Goal: Entertainment & Leisure: Browse casually

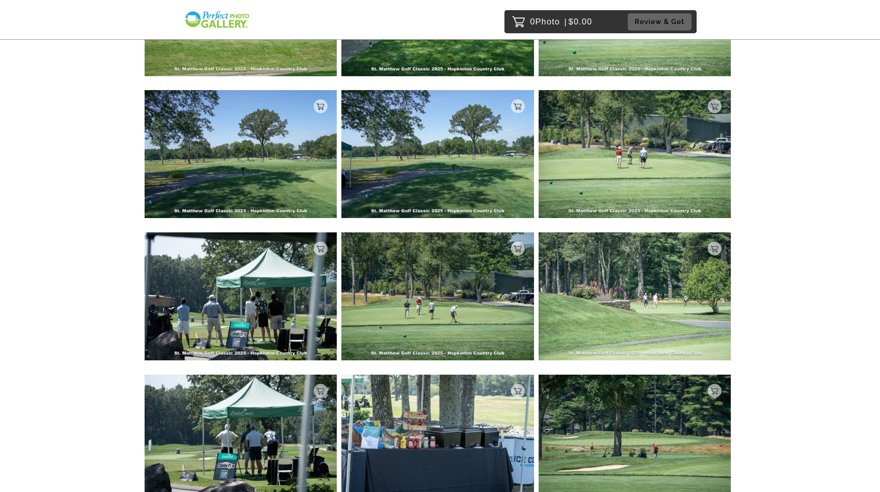
scroll to position [370, 0]
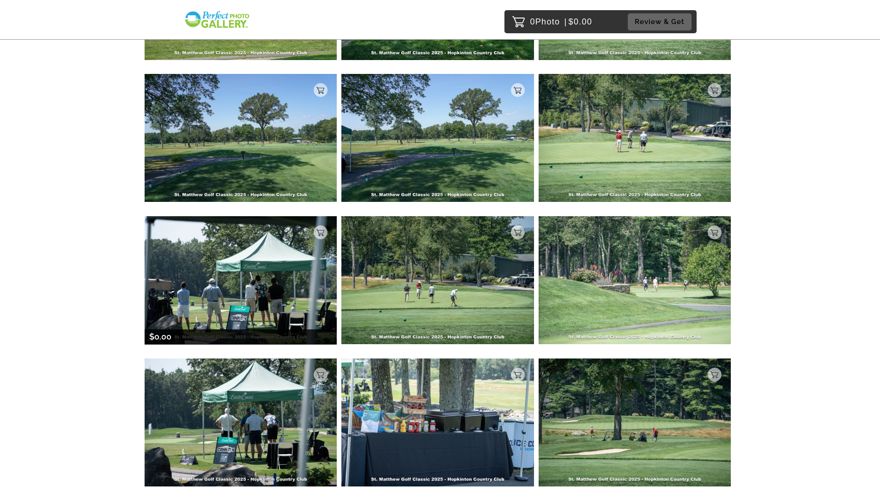
click at [245, 291] on img at bounding box center [241, 280] width 193 height 128
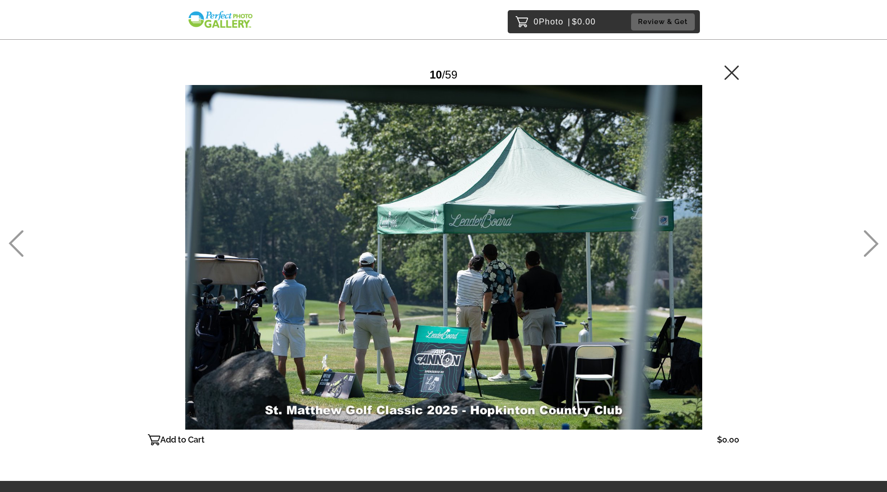
click at [872, 243] on icon at bounding box center [870, 243] width 15 height 27
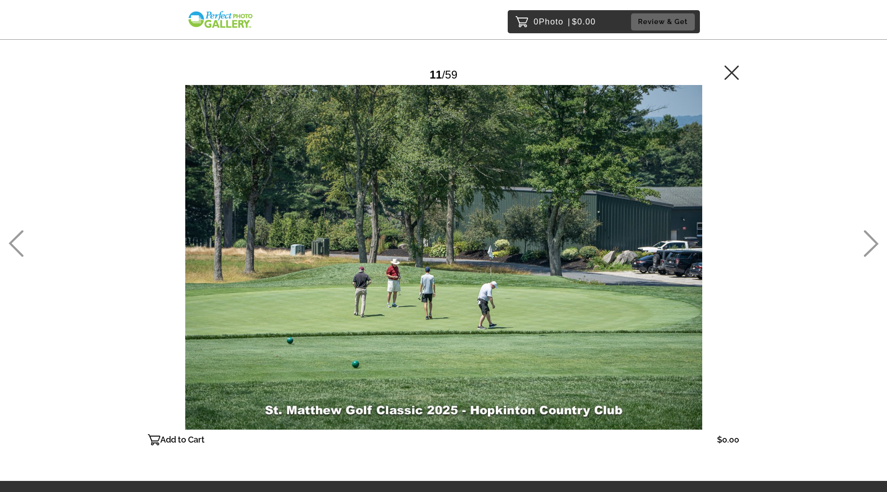
click at [872, 243] on icon at bounding box center [870, 243] width 15 height 27
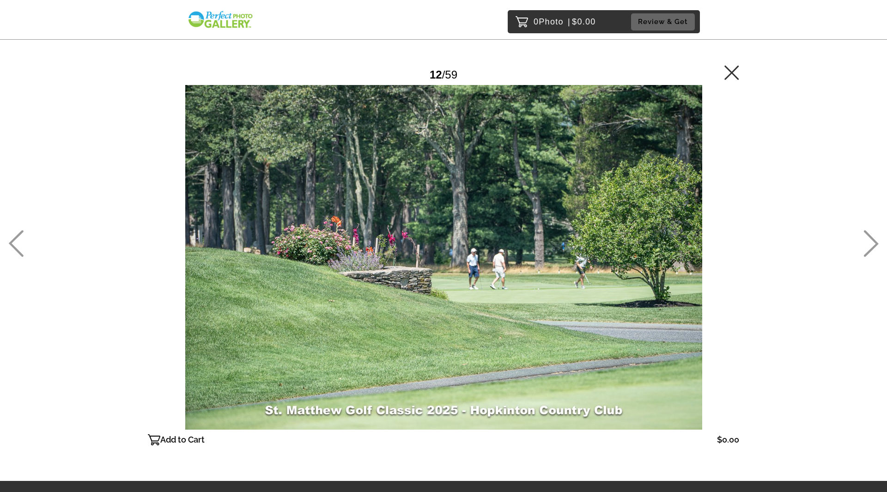
click at [872, 243] on icon at bounding box center [870, 243] width 15 height 27
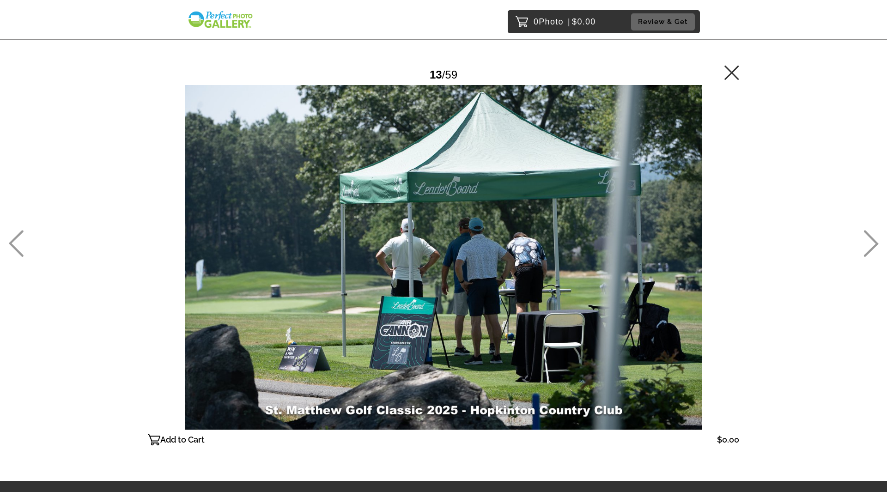
click at [872, 243] on icon at bounding box center [870, 243] width 15 height 27
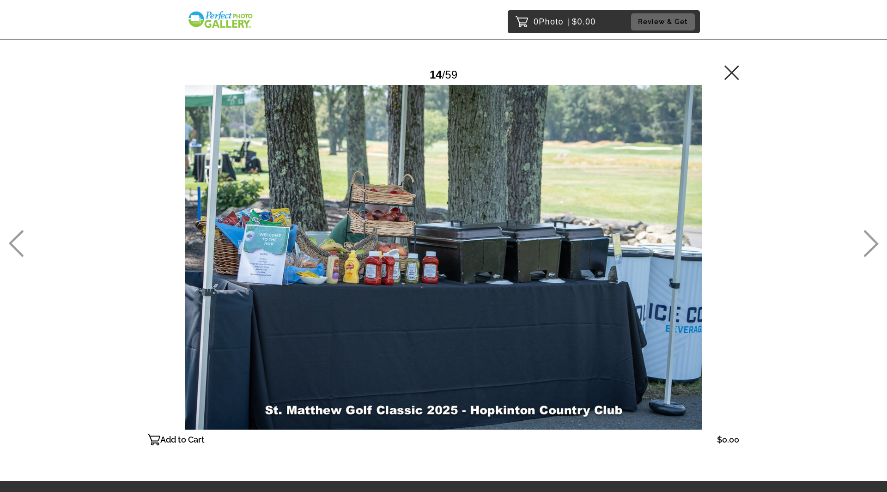
click at [872, 243] on icon at bounding box center [870, 243] width 15 height 27
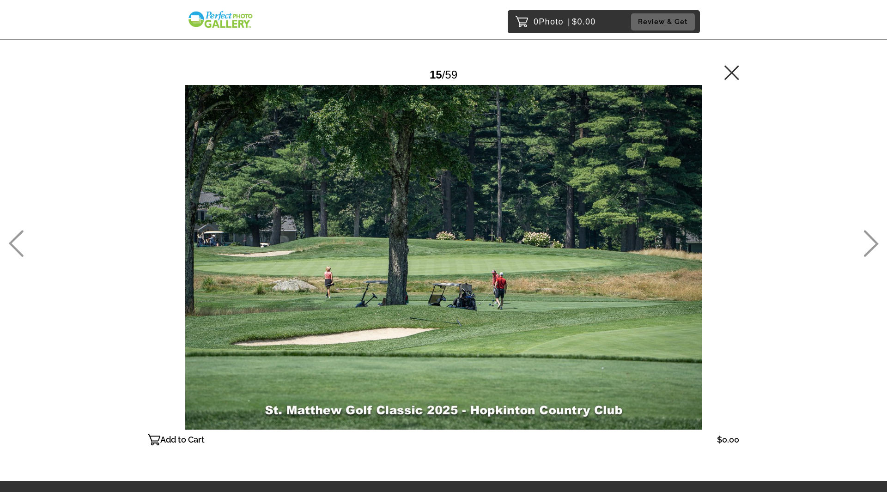
click at [872, 243] on icon at bounding box center [870, 243] width 15 height 27
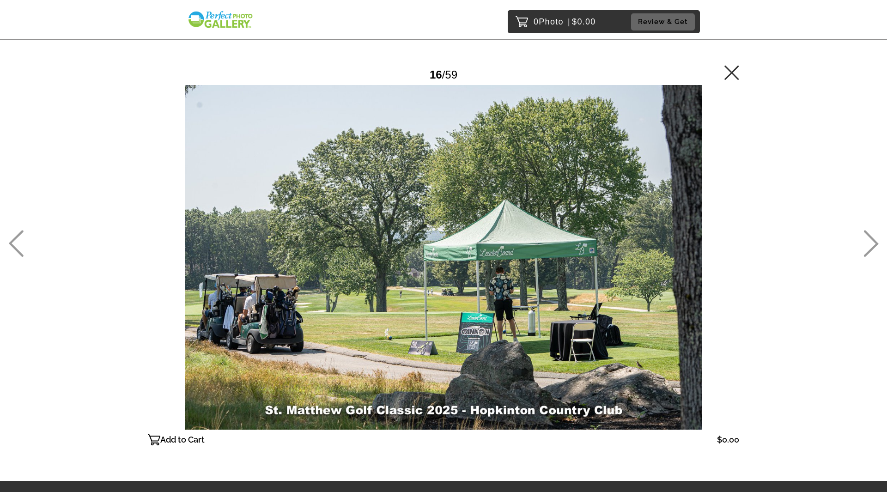
click at [872, 243] on icon at bounding box center [870, 243] width 15 height 27
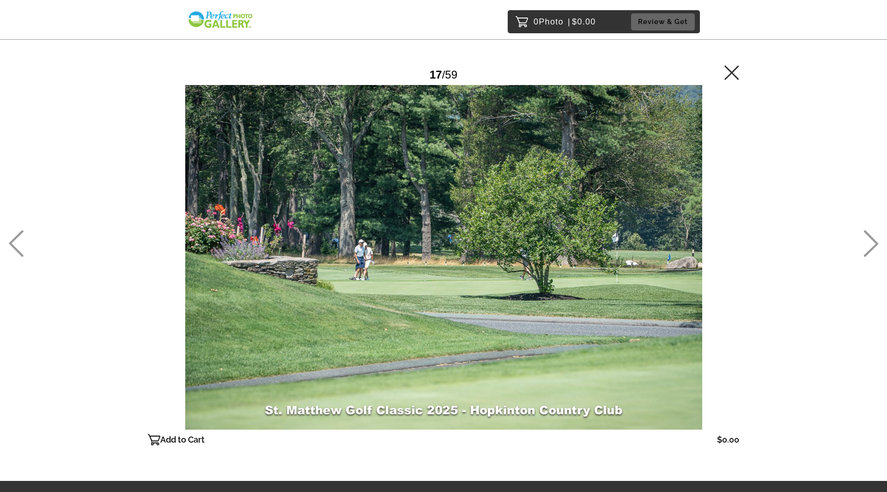
click at [872, 243] on icon at bounding box center [870, 243] width 15 height 27
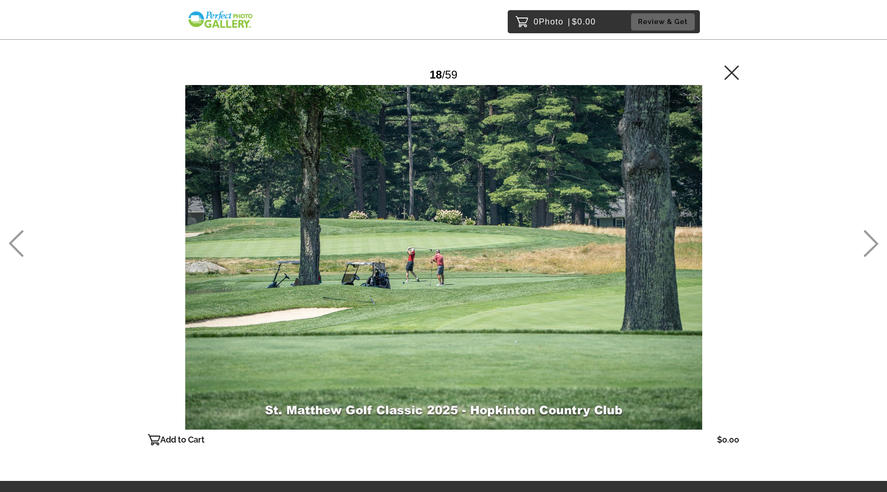
click at [872, 243] on icon at bounding box center [870, 243] width 15 height 27
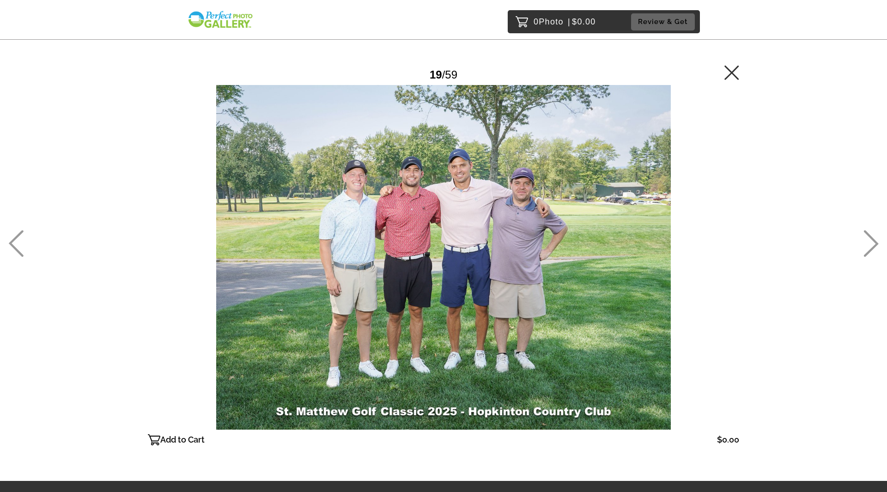
click at [872, 243] on icon at bounding box center [870, 243] width 15 height 27
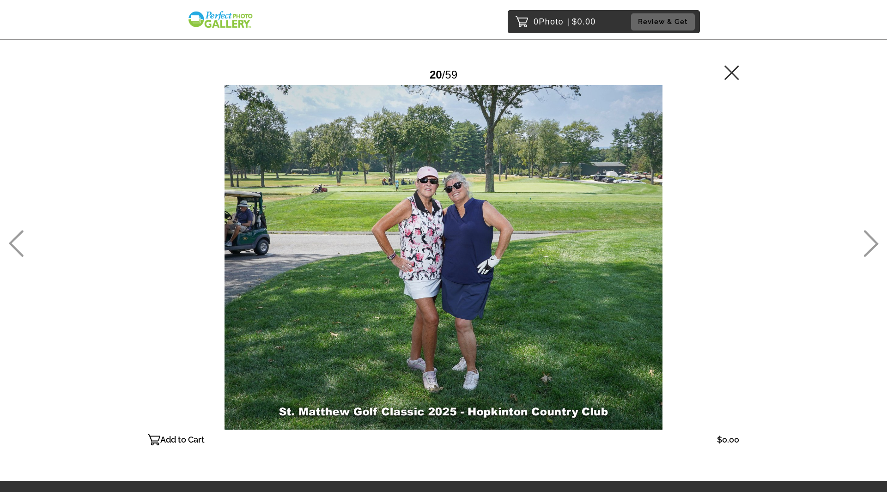
click at [872, 243] on icon at bounding box center [870, 243] width 15 height 27
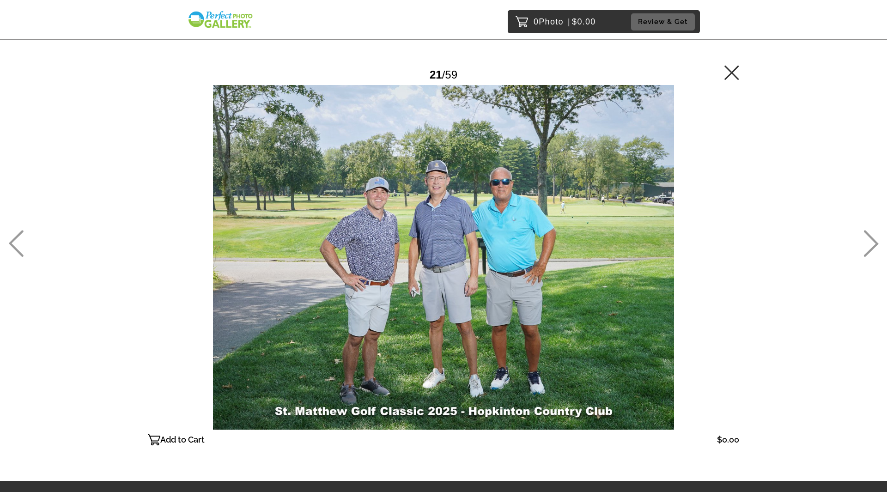
click at [872, 243] on icon at bounding box center [870, 243] width 15 height 27
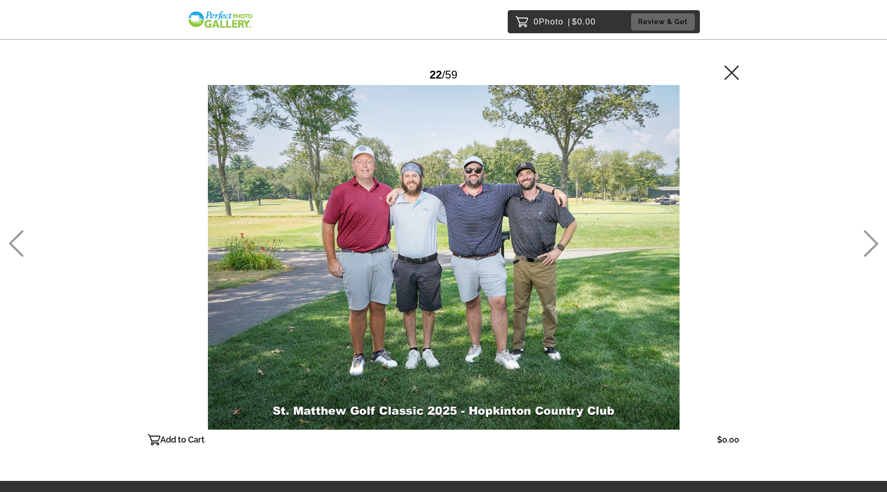
click at [872, 243] on icon at bounding box center [870, 243] width 15 height 27
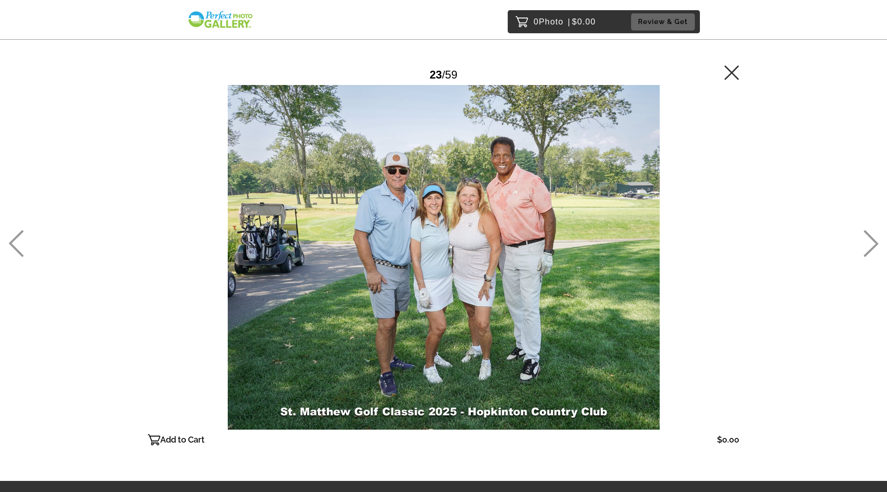
click at [869, 246] on icon at bounding box center [870, 243] width 15 height 27
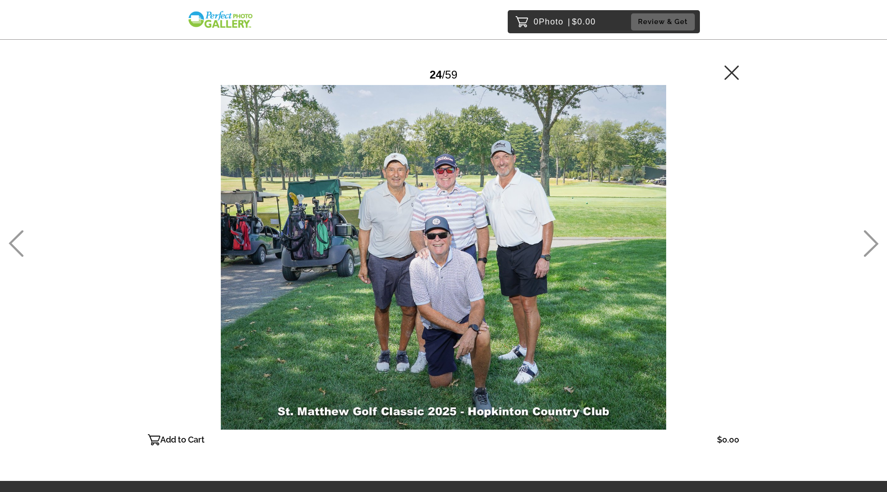
click at [867, 248] on icon at bounding box center [870, 243] width 15 height 27
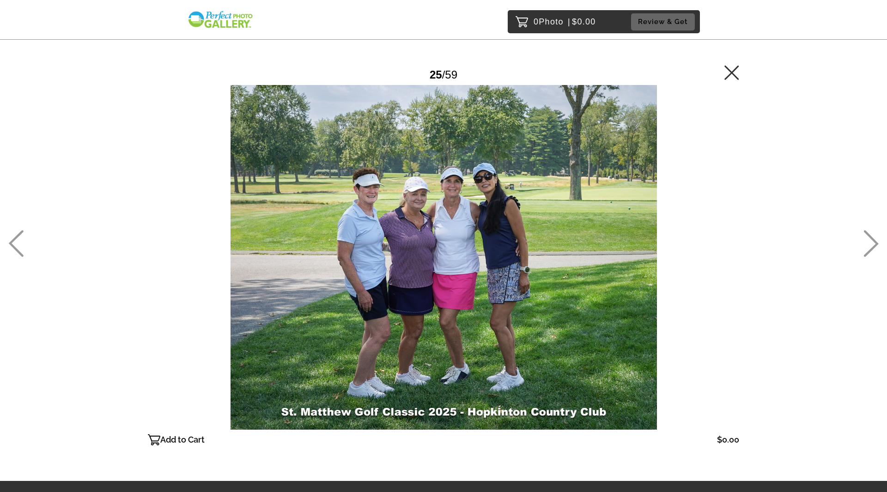
click at [865, 251] on icon at bounding box center [870, 243] width 15 height 27
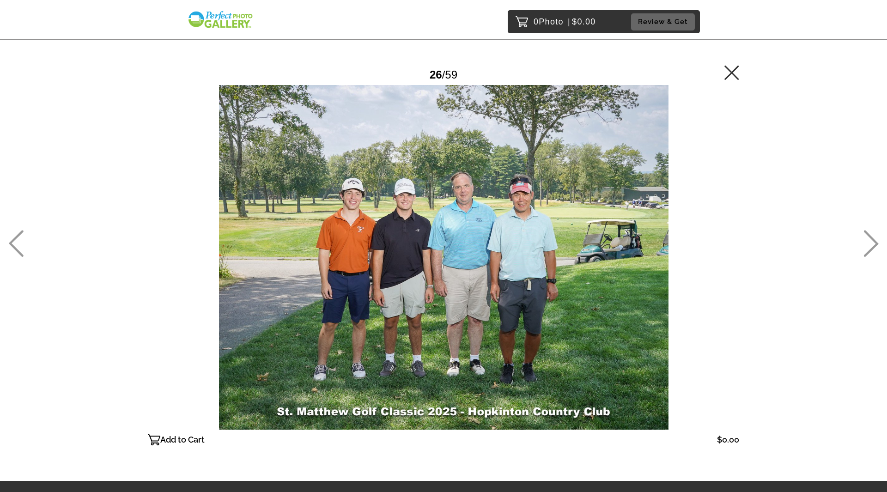
click at [864, 252] on icon at bounding box center [870, 243] width 15 height 27
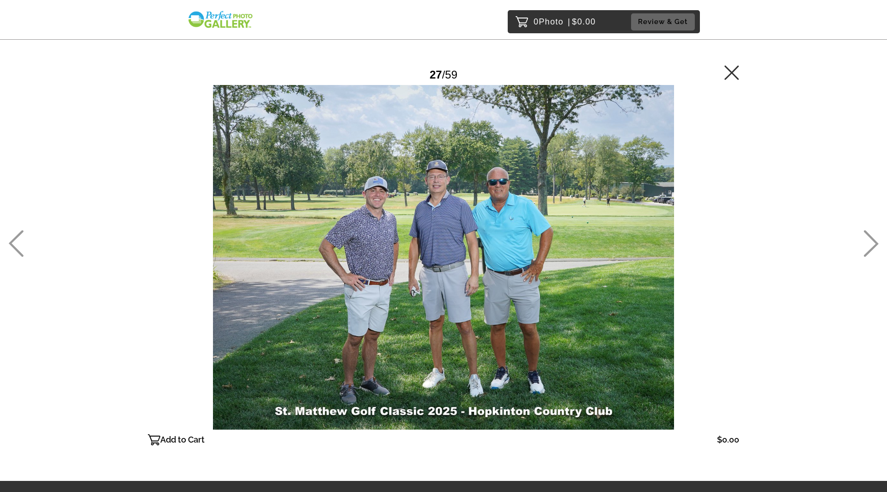
click at [869, 249] on icon at bounding box center [870, 243] width 15 height 27
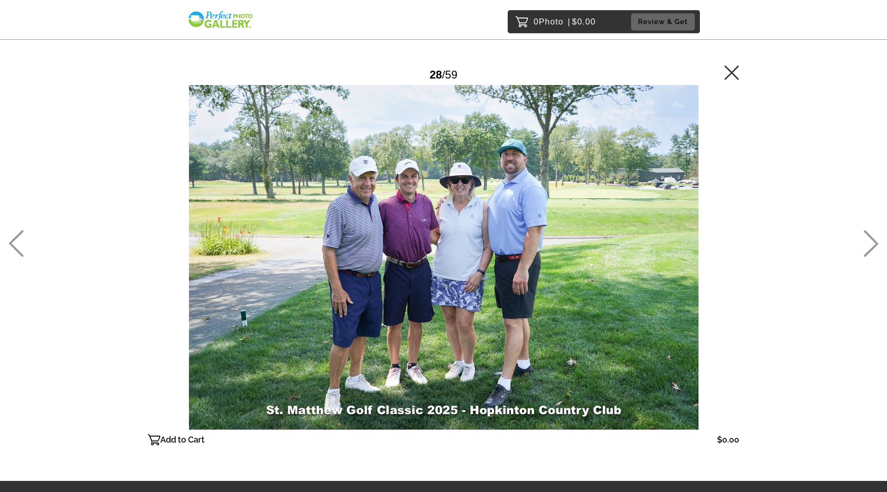
click at [868, 250] on icon at bounding box center [870, 243] width 15 height 27
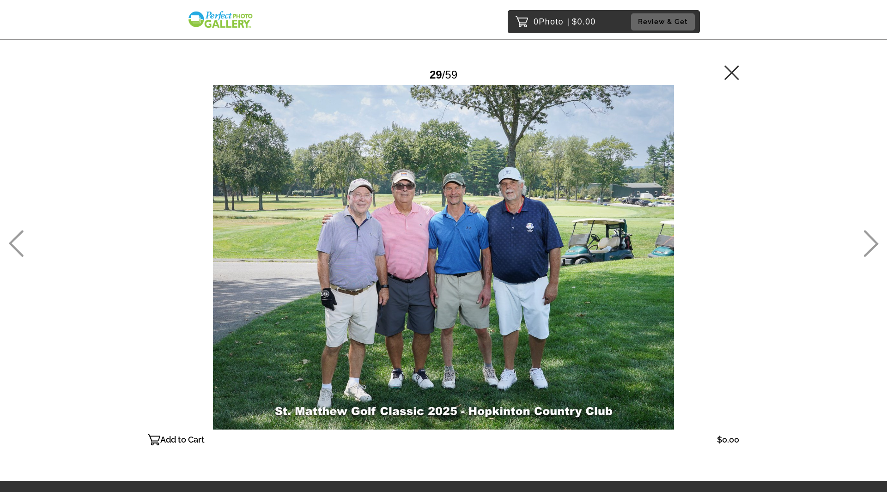
click at [867, 251] on icon at bounding box center [870, 243] width 15 height 27
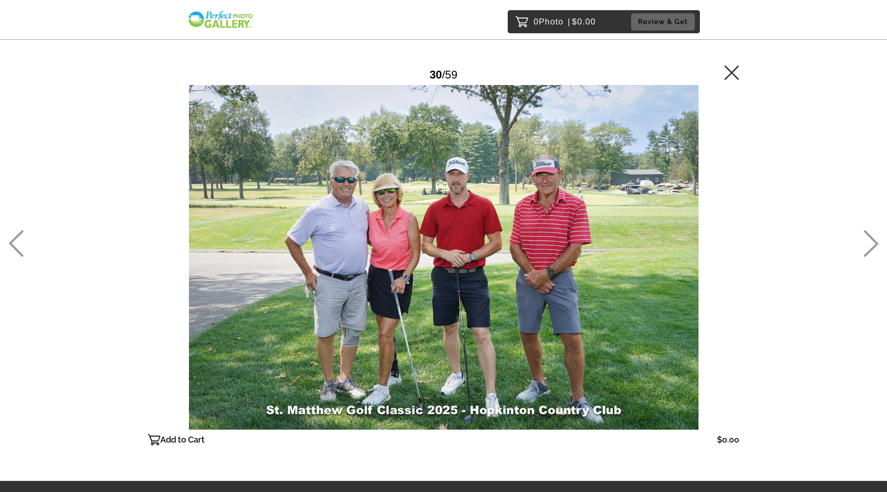
click at [868, 252] on icon at bounding box center [870, 243] width 15 height 27
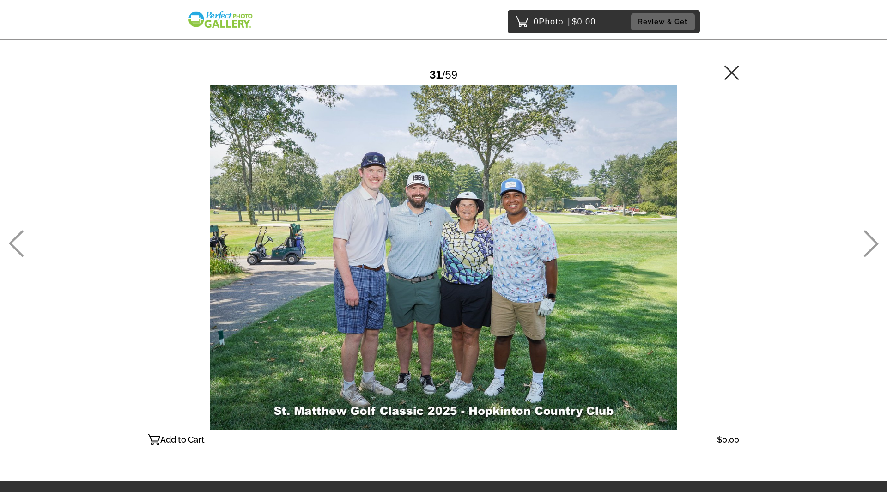
click at [869, 251] on icon at bounding box center [871, 244] width 15 height 27
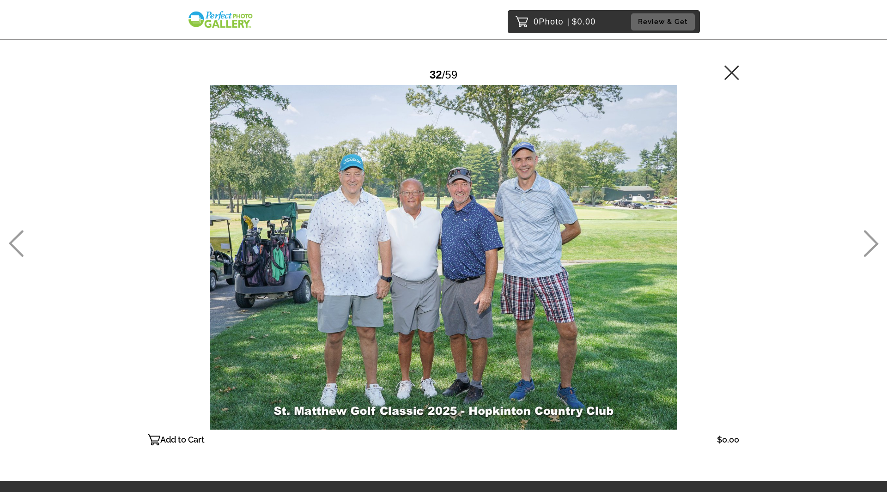
click at [875, 239] on icon at bounding box center [870, 243] width 15 height 27
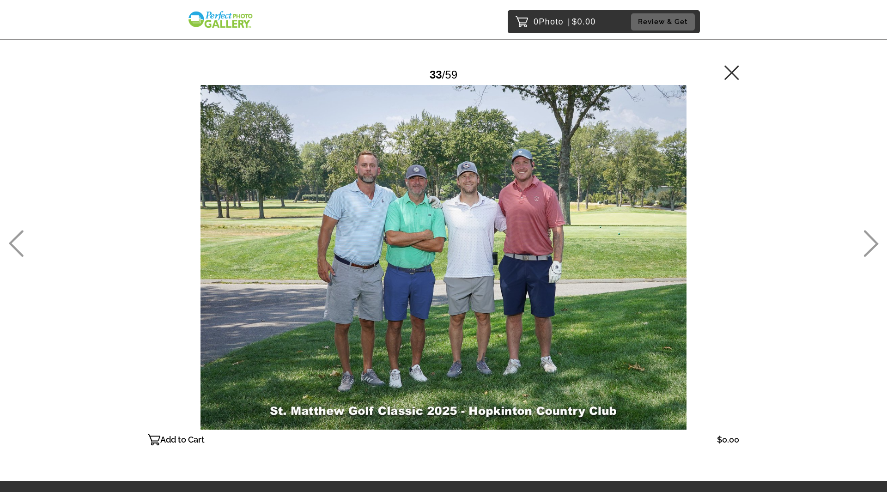
click at [875, 239] on icon at bounding box center [870, 243] width 15 height 27
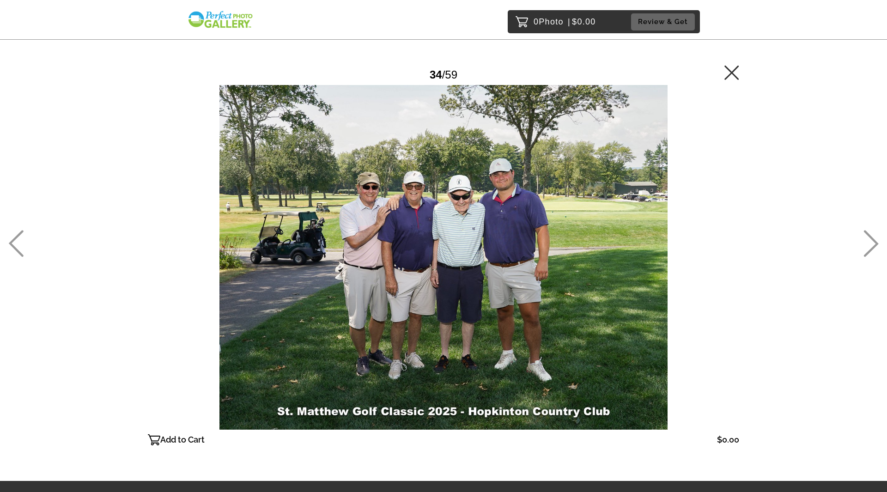
click at [872, 242] on icon at bounding box center [870, 243] width 15 height 27
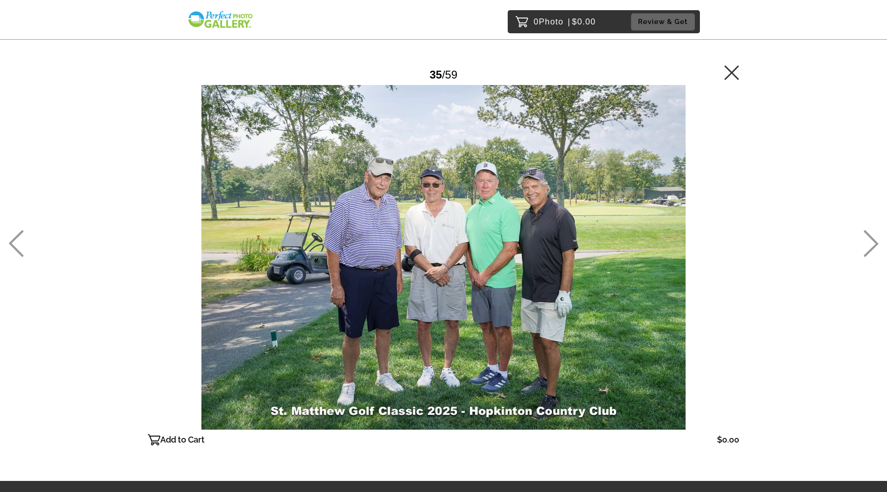
drag, startPoint x: 5, startPoint y: 243, endPoint x: 10, endPoint y: 243, distance: 4.6
click at [6, 243] on div "0 Photo | $0.00 Review & Get Password Checker bypassed 35 / 59 Add to Cart $0.0…" at bounding box center [443, 276] width 887 height 552
click at [12, 242] on icon at bounding box center [16, 244] width 15 height 27
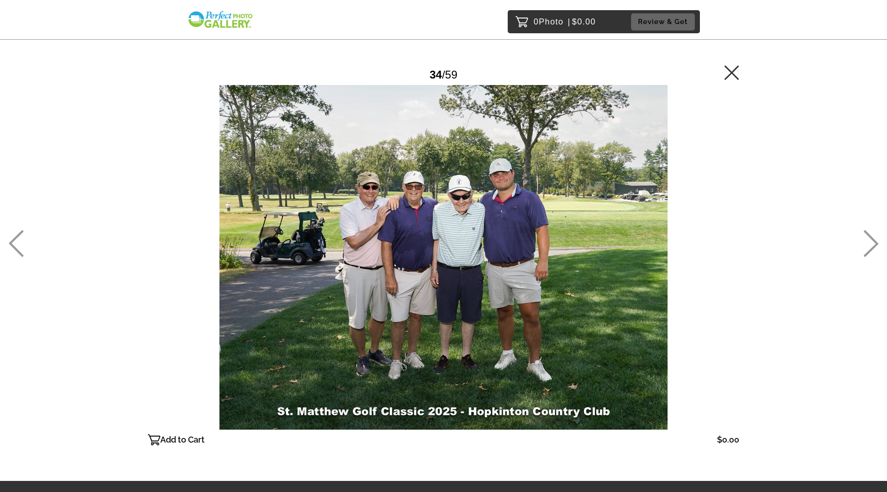
click at [873, 245] on icon at bounding box center [870, 243] width 15 height 27
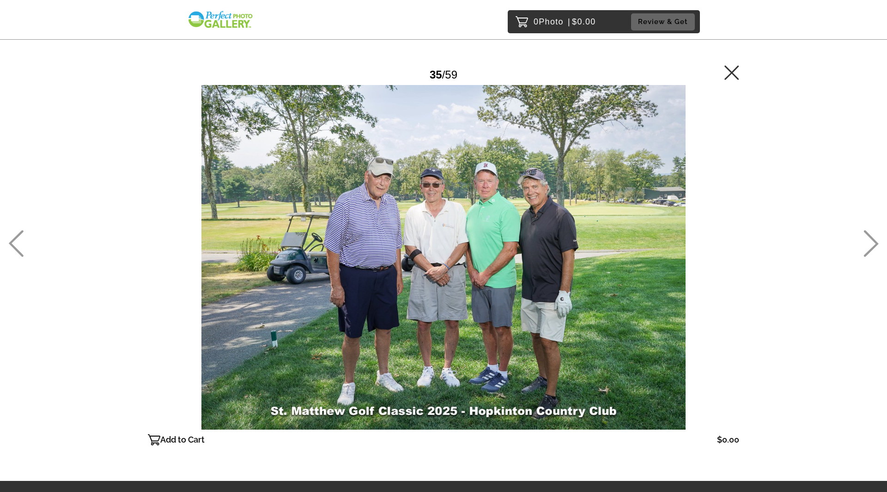
click at [871, 245] on icon at bounding box center [870, 243] width 15 height 27
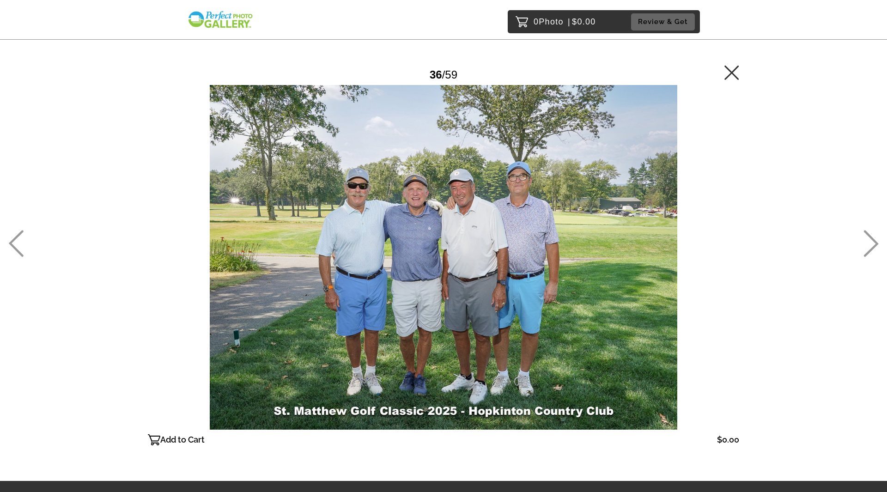
click at [871, 245] on icon at bounding box center [870, 243] width 15 height 27
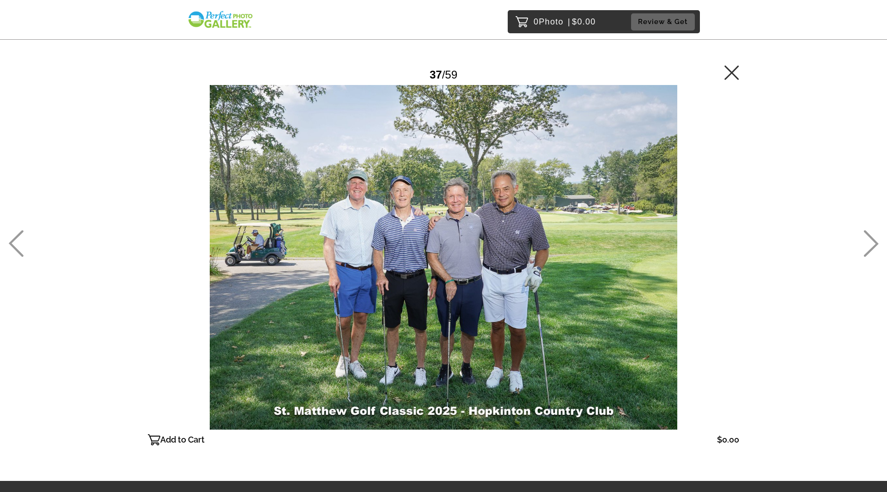
click at [871, 245] on icon at bounding box center [870, 243] width 15 height 27
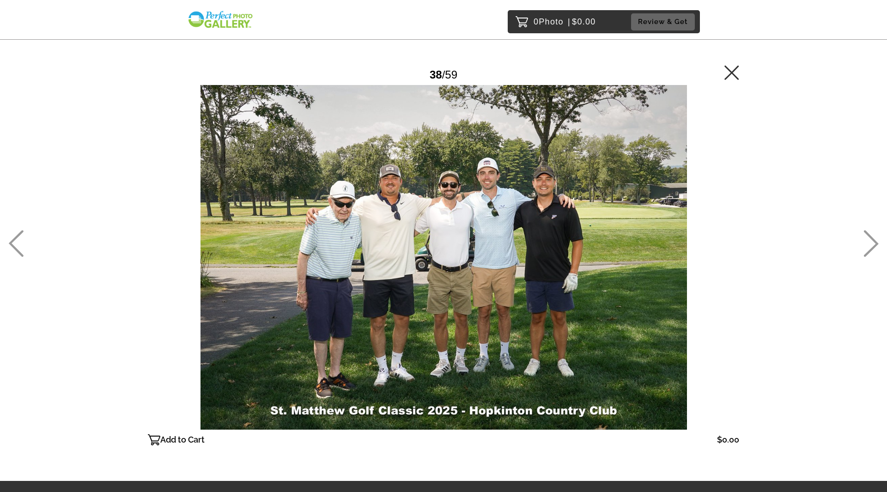
click at [871, 245] on icon at bounding box center [870, 243] width 15 height 27
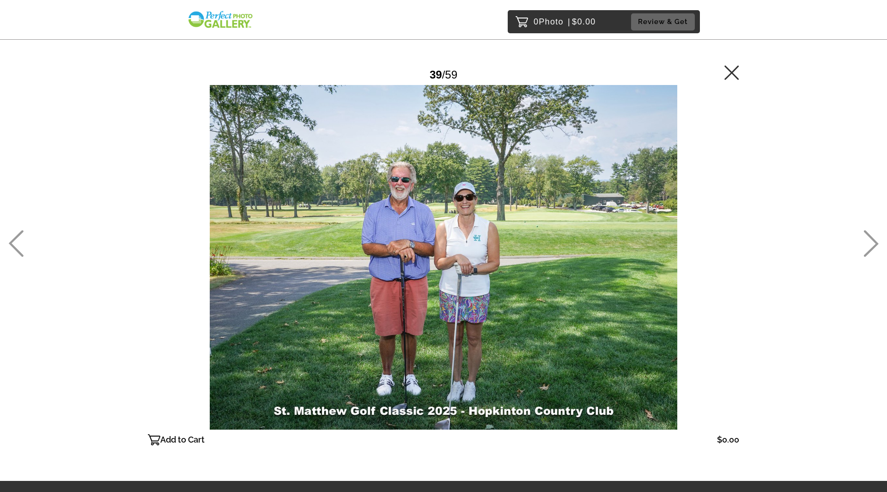
click at [871, 245] on icon at bounding box center [870, 243] width 15 height 27
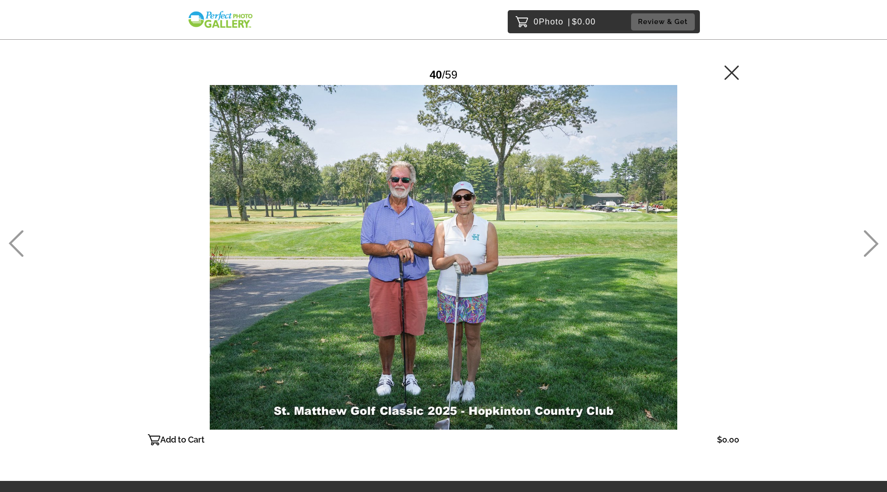
click at [871, 245] on icon at bounding box center [870, 243] width 15 height 27
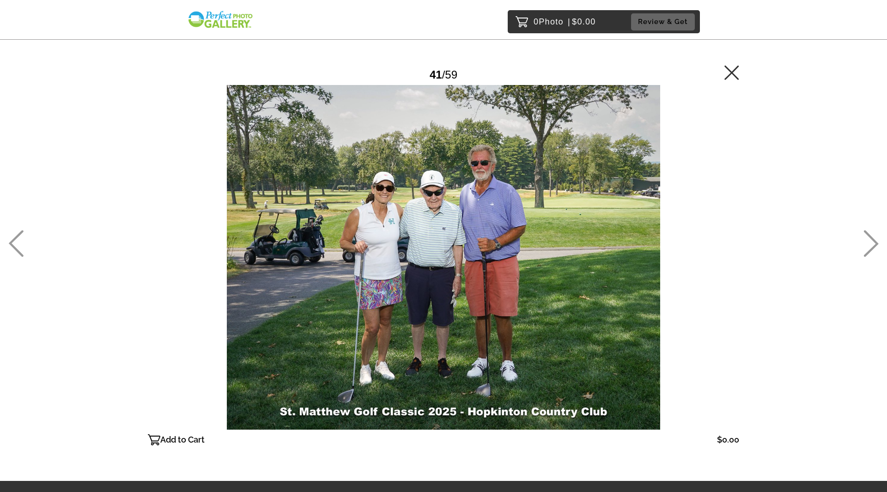
click at [871, 245] on icon at bounding box center [870, 243] width 15 height 27
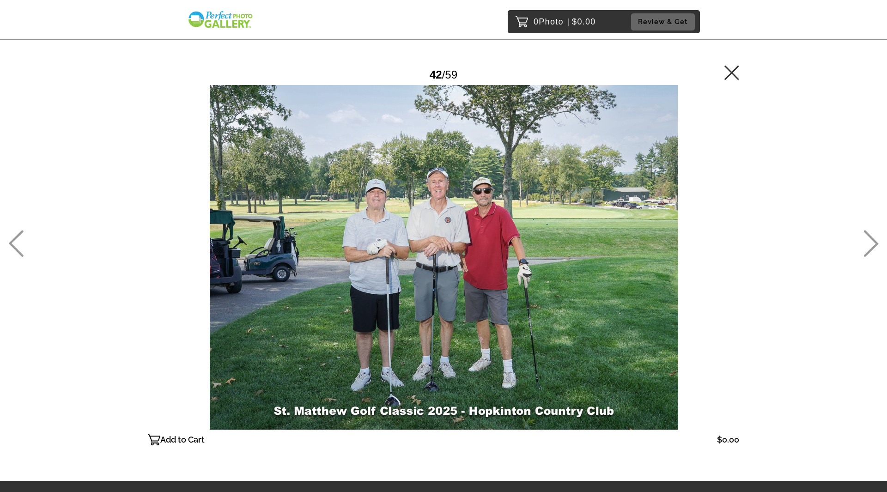
click at [871, 245] on icon at bounding box center [870, 243] width 15 height 27
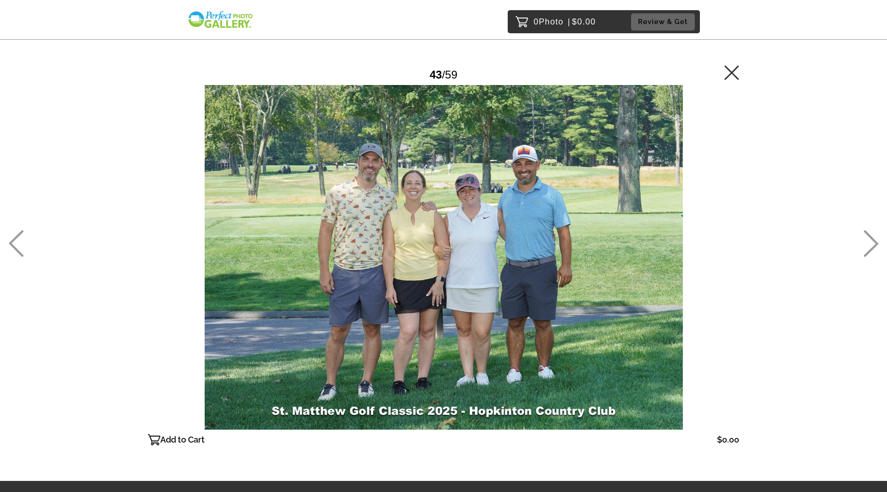
click at [871, 245] on icon at bounding box center [870, 243] width 15 height 27
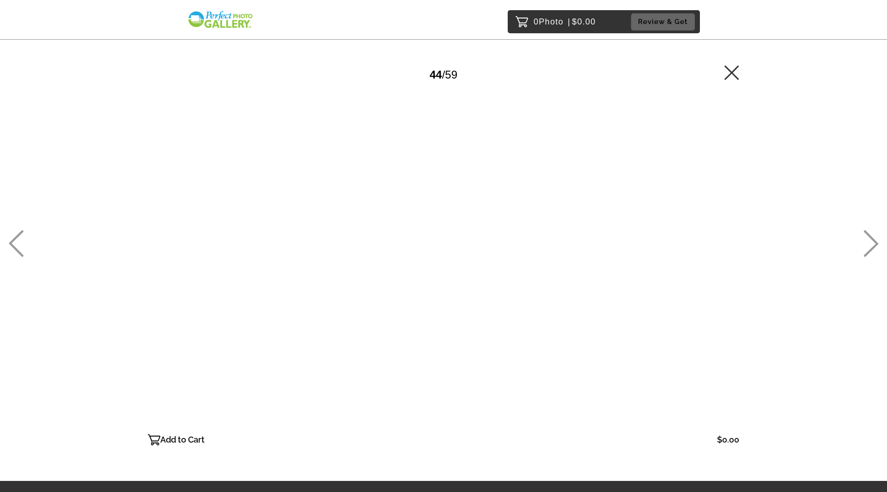
click at [871, 245] on icon at bounding box center [870, 243] width 15 height 27
click at [872, 245] on icon at bounding box center [870, 243] width 15 height 27
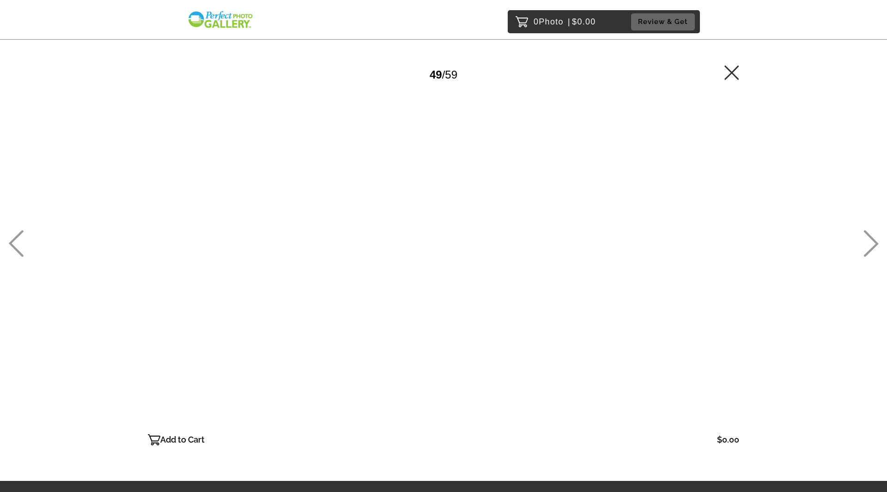
click at [872, 245] on icon at bounding box center [870, 243] width 15 height 27
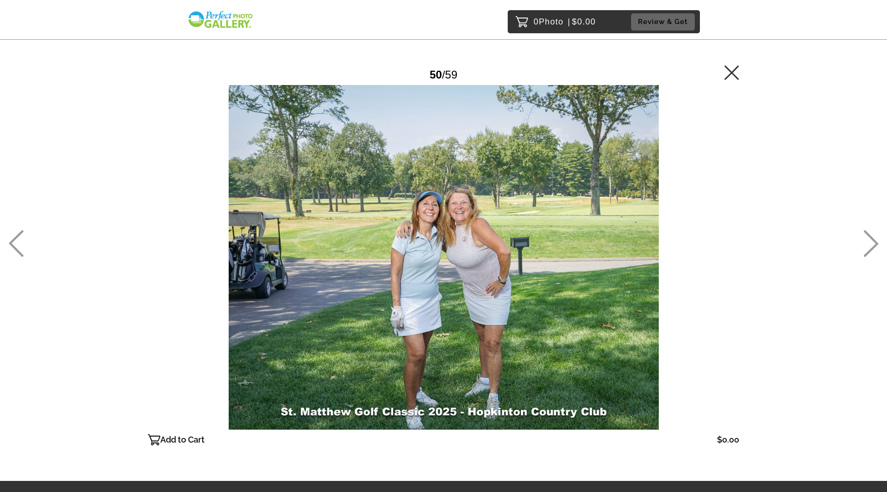
click at [872, 245] on icon at bounding box center [870, 243] width 15 height 27
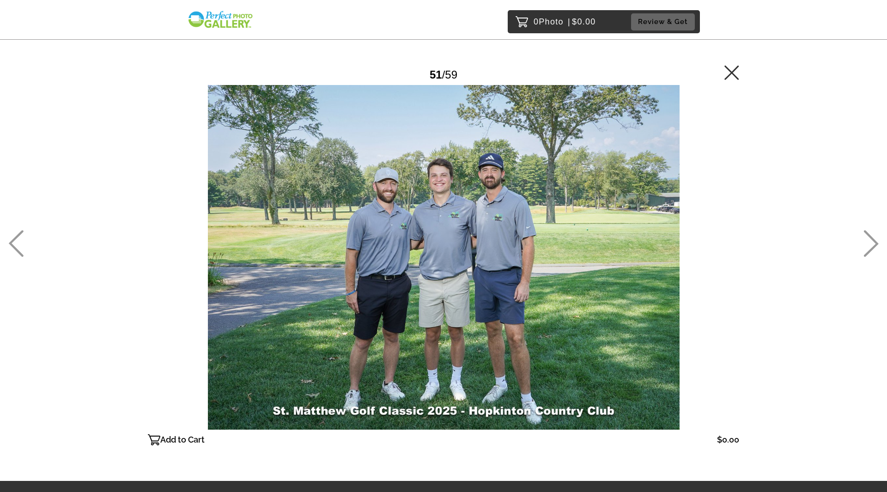
click at [872, 245] on icon at bounding box center [870, 243] width 15 height 27
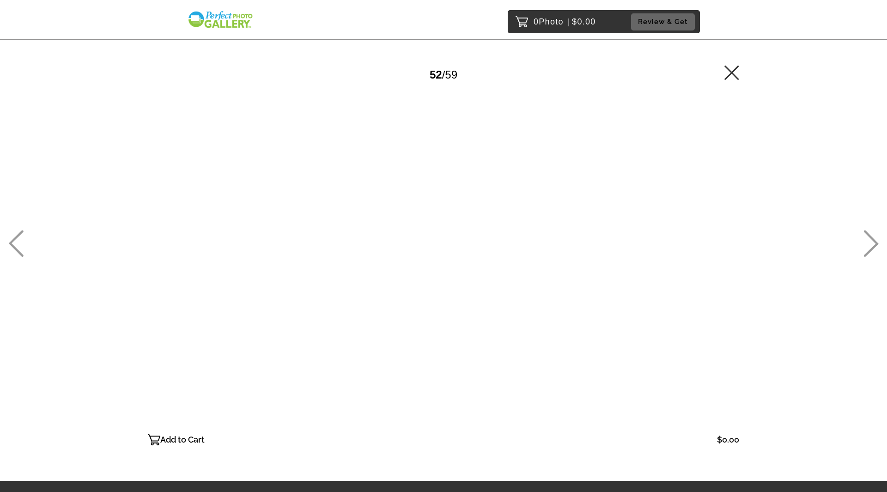
click at [872, 245] on icon at bounding box center [870, 243] width 15 height 27
click at [873, 245] on icon at bounding box center [870, 243] width 15 height 27
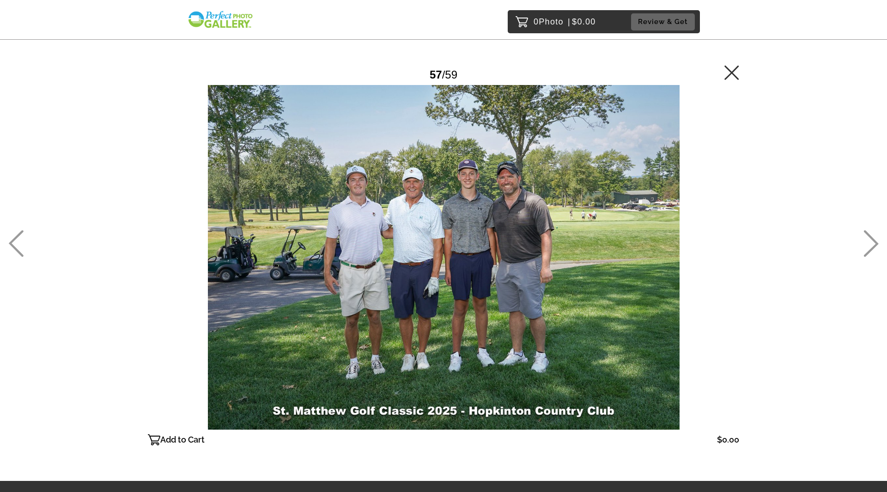
click at [873, 245] on icon at bounding box center [870, 243] width 15 height 27
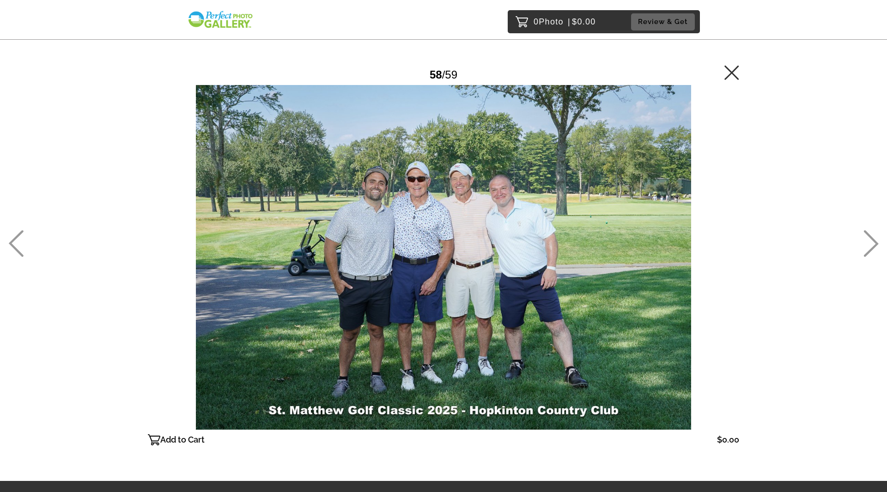
click at [874, 243] on icon at bounding box center [870, 243] width 15 height 27
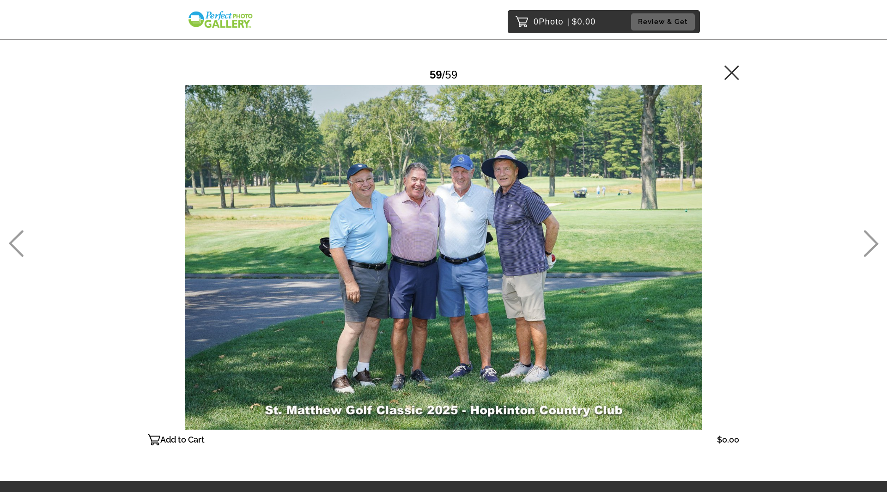
click at [874, 243] on icon at bounding box center [870, 243] width 15 height 27
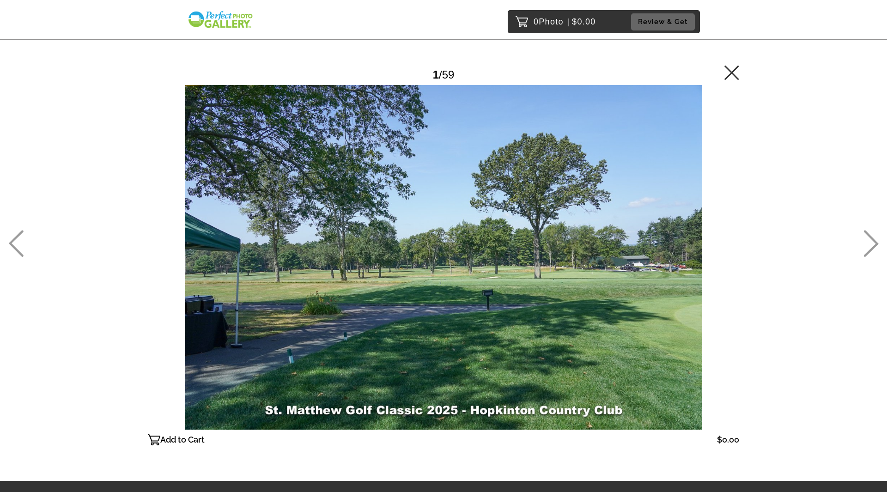
click at [729, 72] on icon at bounding box center [731, 72] width 15 height 15
